Goal: Navigation & Orientation: Go to known website

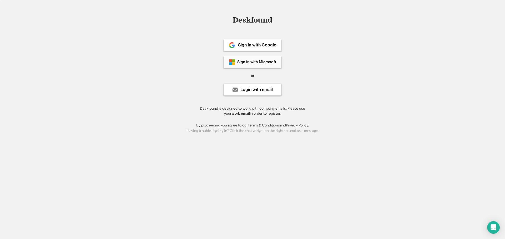
click at [253, 64] on div "Sign in with Microsoft" at bounding box center [256, 62] width 39 height 4
click at [276, 62] on div "Sign in with Microsoft" at bounding box center [252, 62] width 58 height 12
click at [259, 88] on div "Login with email" at bounding box center [256, 90] width 32 height 4
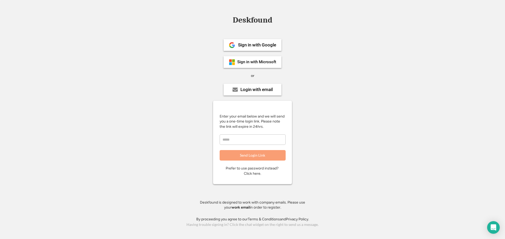
click at [262, 141] on input "email" at bounding box center [252, 140] width 66 height 11
type input "**********"
click at [271, 156] on button "Send Login Link" at bounding box center [252, 155] width 66 height 11
